Goal: Register for event/course

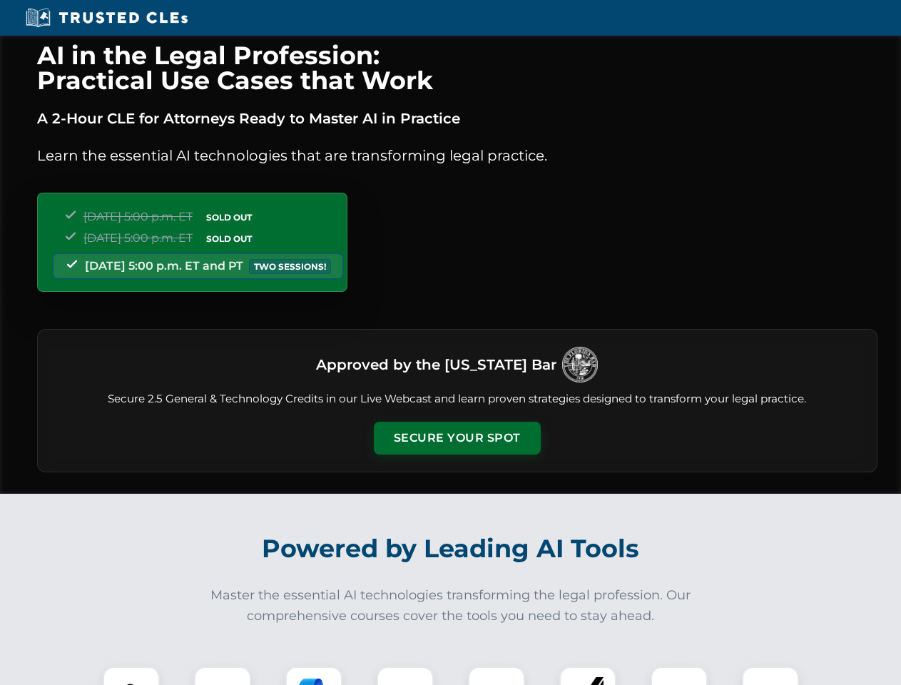
click at [456, 438] on button "Secure Your Spot" at bounding box center [457, 438] width 167 height 33
click at [131, 675] on img at bounding box center [131, 694] width 41 height 41
click at [223, 675] on div at bounding box center [222, 694] width 57 height 57
click at [314, 675] on div at bounding box center [313, 694] width 57 height 57
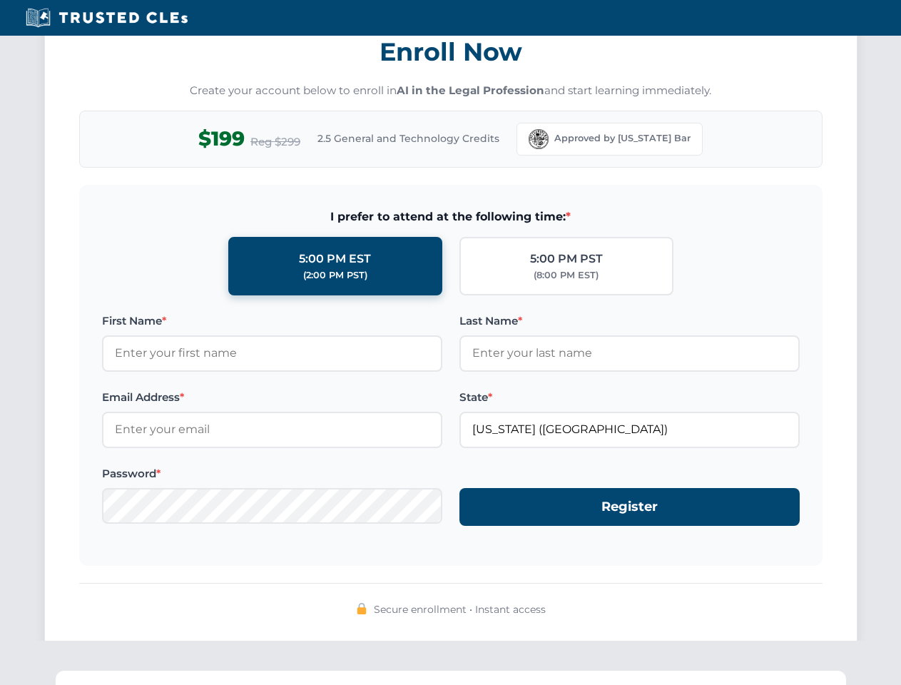
scroll to position [1400, 0]
